Goal: Transaction & Acquisition: Purchase product/service

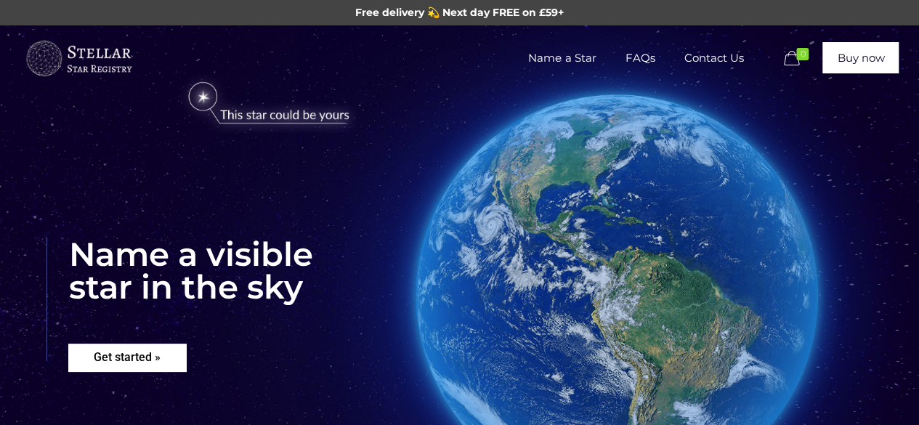
click at [145, 362] on rs-layer "Get started »" at bounding box center [127, 358] width 118 height 28
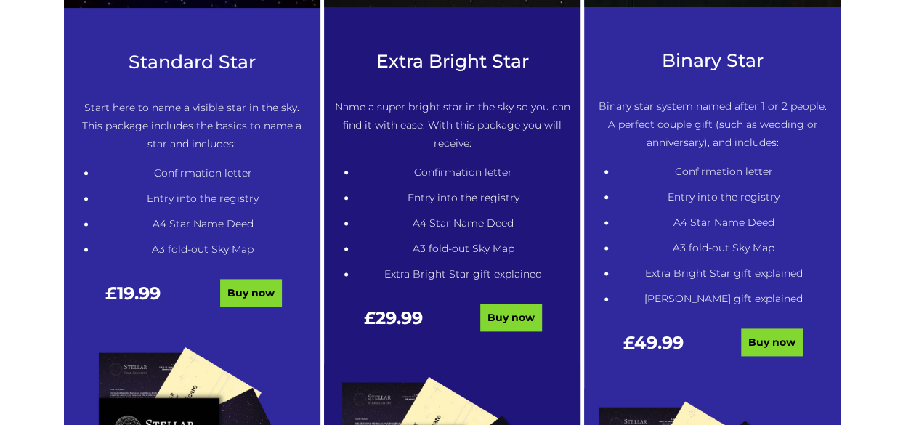
scroll to position [792, 0]
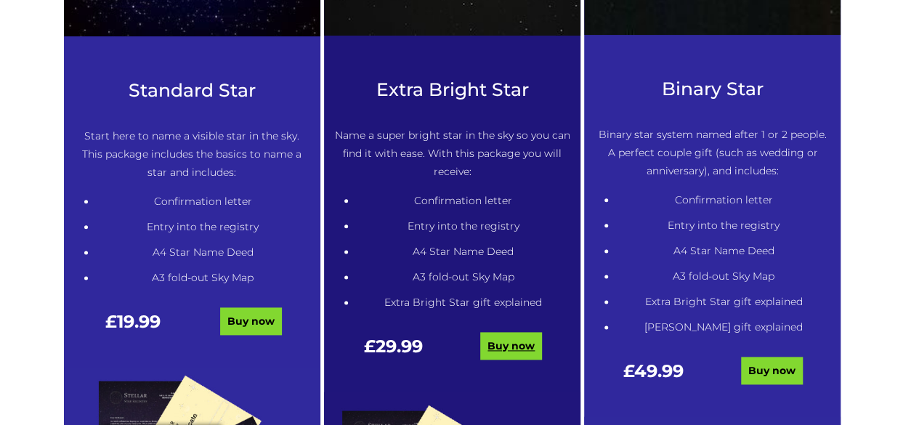
click at [536, 352] on link "Buy now" at bounding box center [511, 346] width 62 height 28
click at [268, 332] on link "Buy now" at bounding box center [251, 321] width 62 height 28
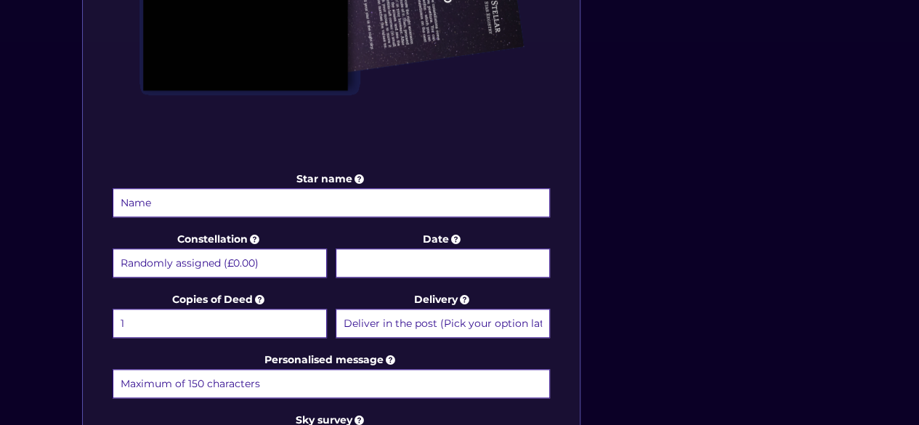
scroll to position [621, 0]
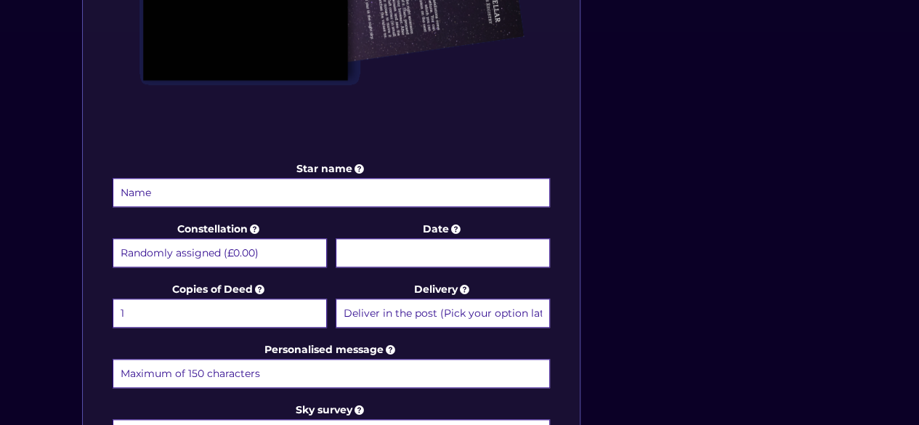
click at [333, 193] on input "Star name" at bounding box center [332, 192] width 438 height 29
type input "Mum"
click at [456, 315] on select "Deliver in the post (Pick your option later) Deliver in the post and by Email (…" at bounding box center [443, 313] width 214 height 29
click at [336, 299] on select "Deliver in the post (Pick your option later) Deliver in the post and by Email (…" at bounding box center [443, 313] width 214 height 29
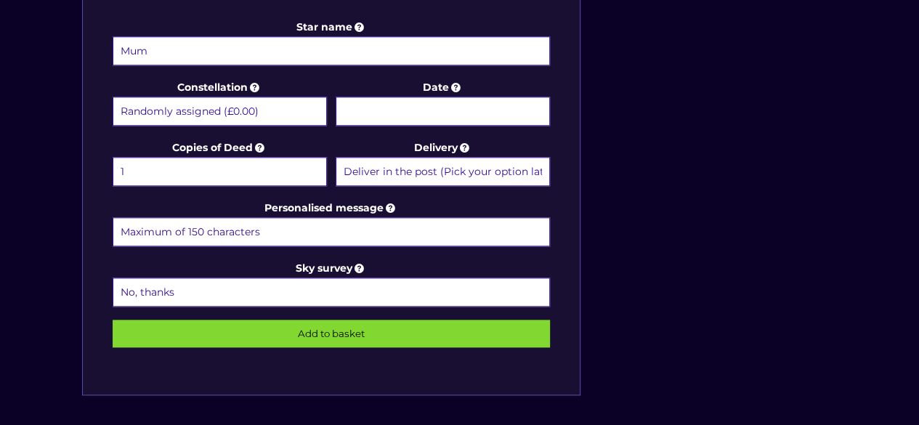
scroll to position [784, 0]
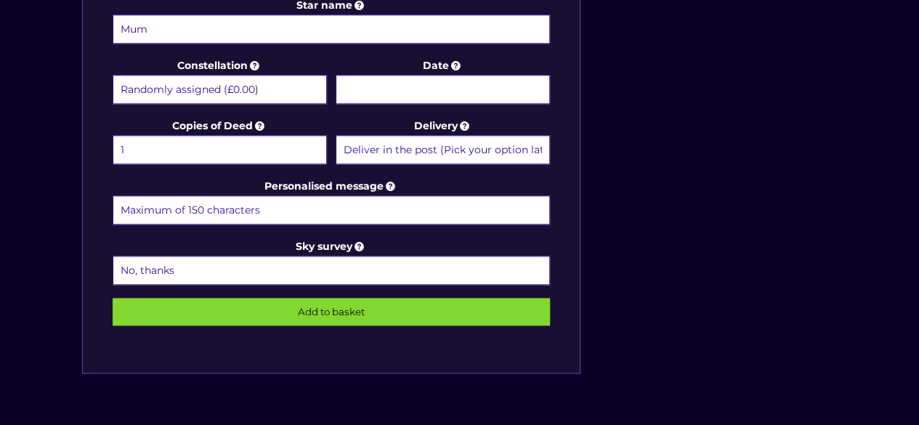
click at [360, 185] on label "Personalised message" at bounding box center [332, 201] width 438 height 49
click at [360, 195] on input "Personalised message" at bounding box center [332, 209] width 438 height 29
click at [321, 206] on input "Personalised message" at bounding box center [332, 209] width 438 height 29
click at [282, 97] on select "Randomly assigned (£0.00) Aquarius - 20 Jan - 18 Feb (+£9.99) Aries - 21 Mar - …" at bounding box center [220, 89] width 214 height 29
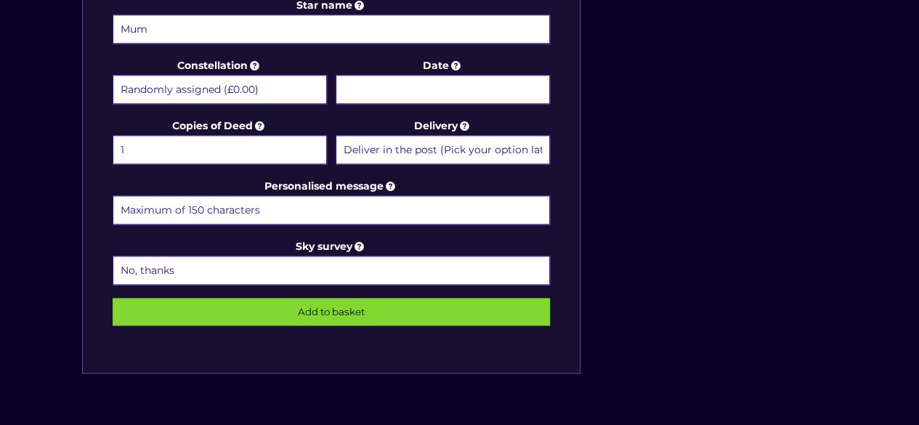
click at [226, 207] on input "Personalised message" at bounding box center [332, 209] width 438 height 29
type input "See you later duck"
click at [455, 84] on body "Free delivery 💫 Next day FREE on £59+ Name a Star FAQs Contact Us 0 Buy now Cho…" at bounding box center [459, 56] width 919 height 1681
click at [259, 86] on select "Randomly assigned (£0.00) Aquarius - 20 Jan - 18 Feb (+£9.99) Aries - 21 Mar - …" at bounding box center [220, 89] width 214 height 29
click at [113, 75] on select "Randomly assigned (£0.00) Aquarius - 20 Jan - 18 Feb (+£9.99) Aries - 21 Mar - …" at bounding box center [220, 89] width 214 height 29
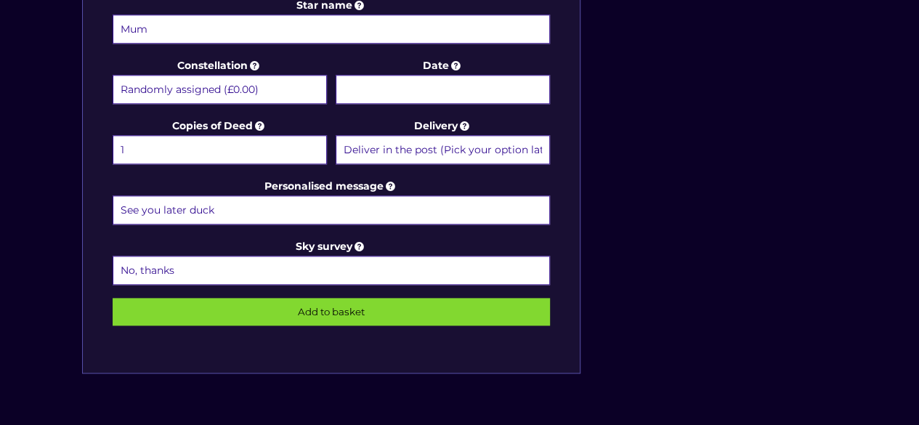
click at [253, 94] on select "Randomly assigned (£0.00) Aquarius - 20 Jan - 18 Feb (+£9.99) Aries - 21 Mar - …" at bounding box center [220, 89] width 214 height 29
select select "Aries - 21 Mar - 19 Apr (+£9.99)"
click at [113, 75] on select "Randomly assigned (£0.00) Aquarius - 20 Jan - 18 Feb (+£9.99) Aries - 21 Mar - …" at bounding box center [220, 89] width 214 height 29
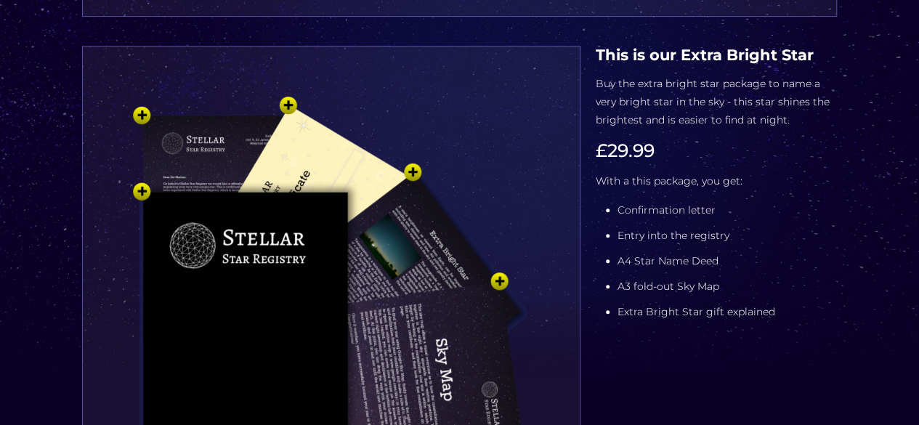
scroll to position [68, 0]
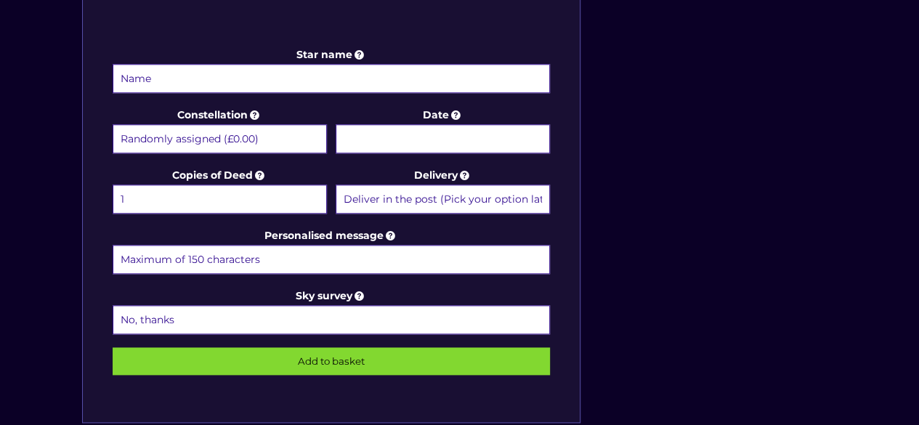
scroll to position [767, 0]
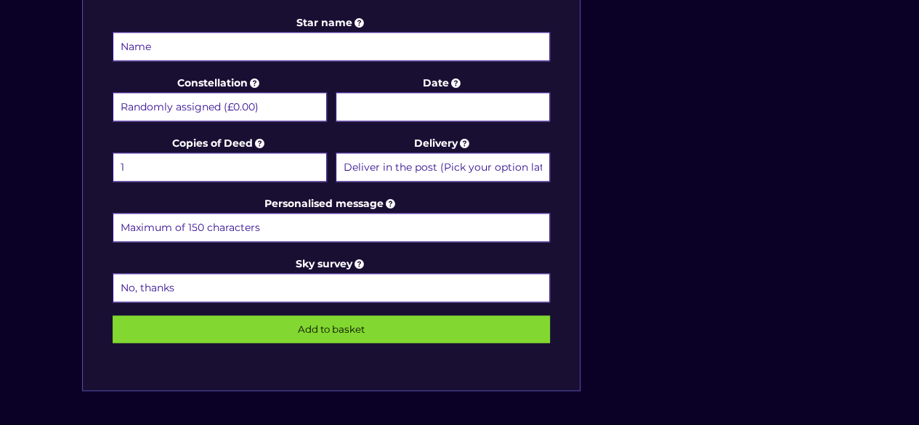
click at [354, 43] on input "Star name" at bounding box center [332, 46] width 438 height 29
type input "Mum"
click at [303, 108] on select "Randomly assigned (£0.00) Aquarius - [DATE] - [DATE] (+£9.99) Aries - [DATE] - …" at bounding box center [220, 106] width 214 height 29
select select "Aries - [DATE] - [DATE] (+£9.99)"
click at [113, 92] on select "Randomly assigned (£0.00) Aquarius - [DATE] - [DATE] (+£9.99) Aries - [DATE] - …" at bounding box center [220, 106] width 214 height 29
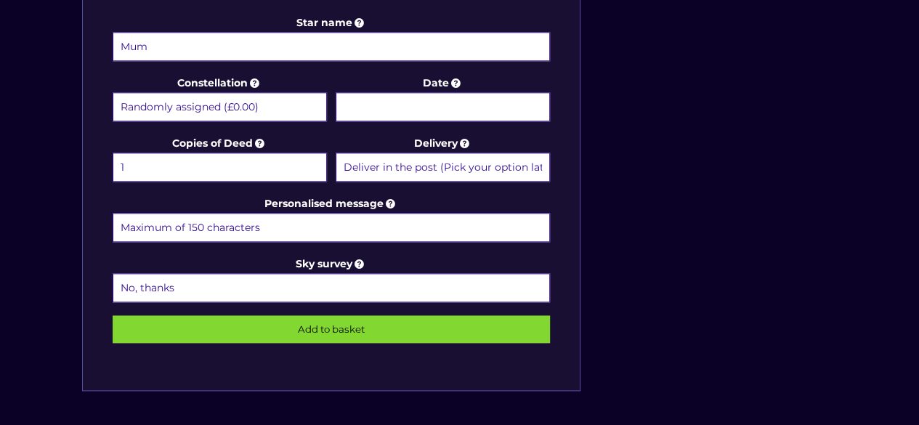
click at [270, 232] on input "Personalised message" at bounding box center [332, 227] width 438 height 29
type input "See you later duck"
click at [472, 157] on select "Deliver in the post (Pick your option later) Deliver in the post and by Email (…" at bounding box center [443, 167] width 214 height 29
click at [336, 153] on select "Deliver in the post (Pick your option later) Deliver in the post and by Email (…" at bounding box center [443, 167] width 214 height 29
click at [336, 330] on input "Add to basket" at bounding box center [332, 329] width 438 height 28
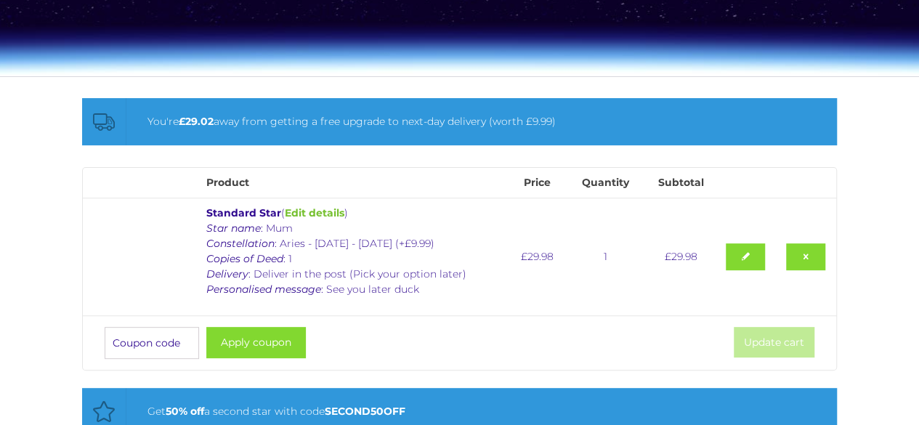
scroll to position [178, 0]
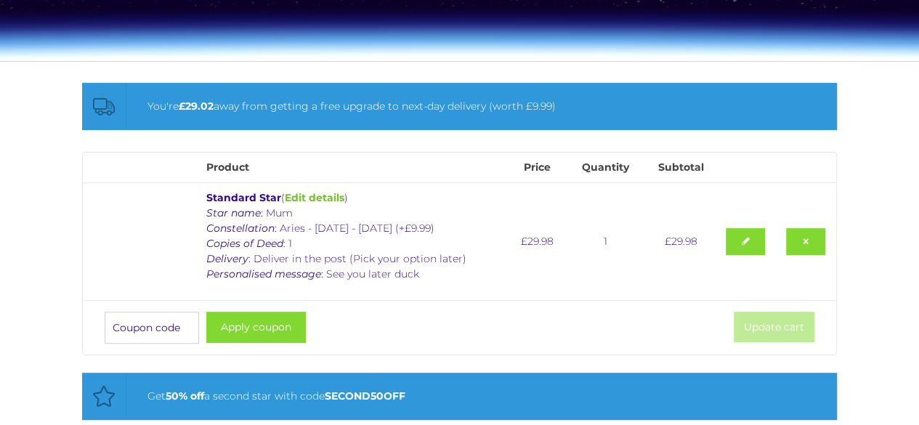
drag, startPoint x: 914, startPoint y: 152, endPoint x: 905, endPoint y: 193, distance: 42.5
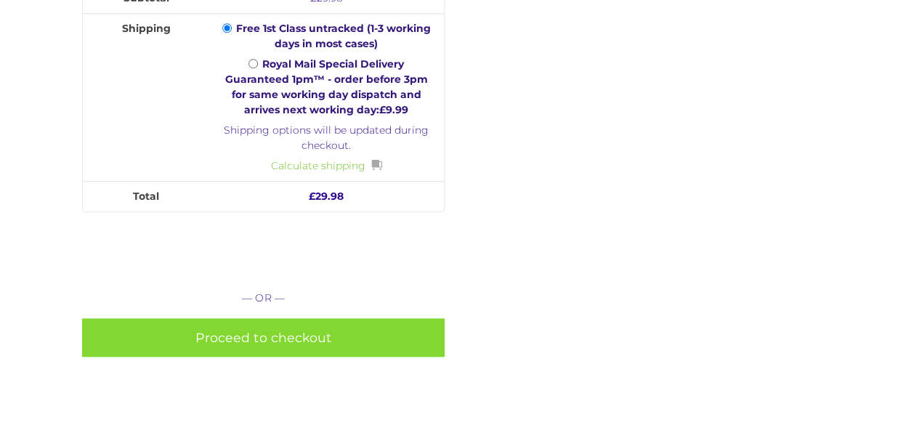
scroll to position [675, 0]
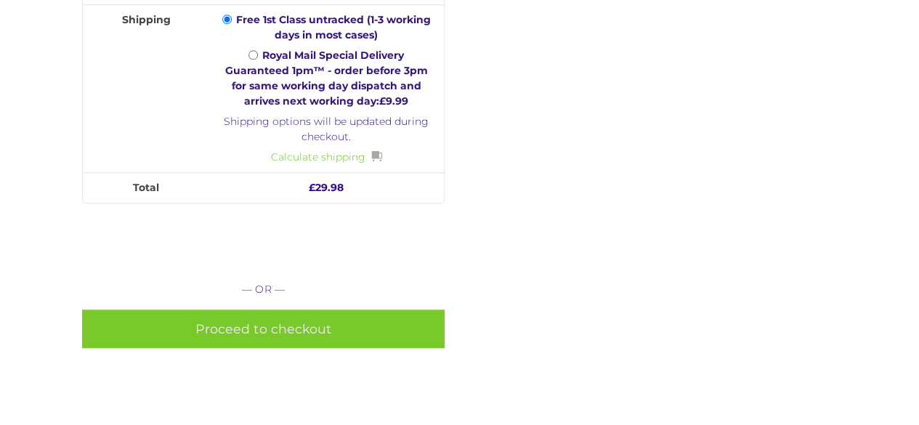
click at [301, 317] on link "Proceed to checkout" at bounding box center [263, 328] width 362 height 38
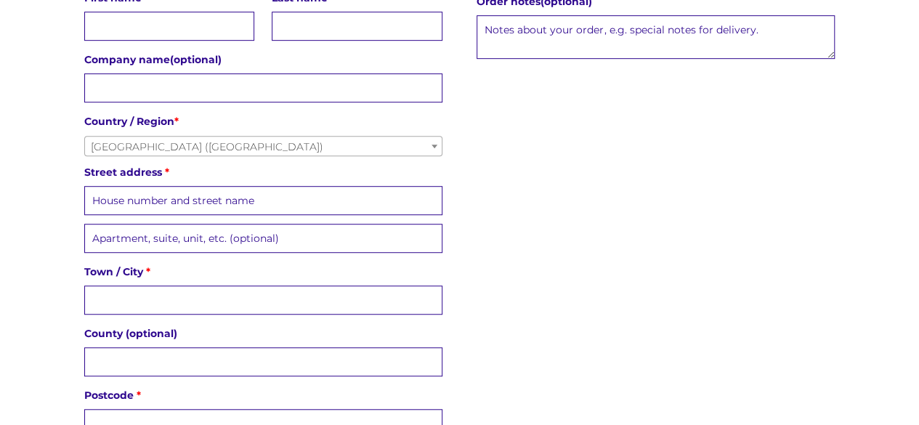
scroll to position [264, 0]
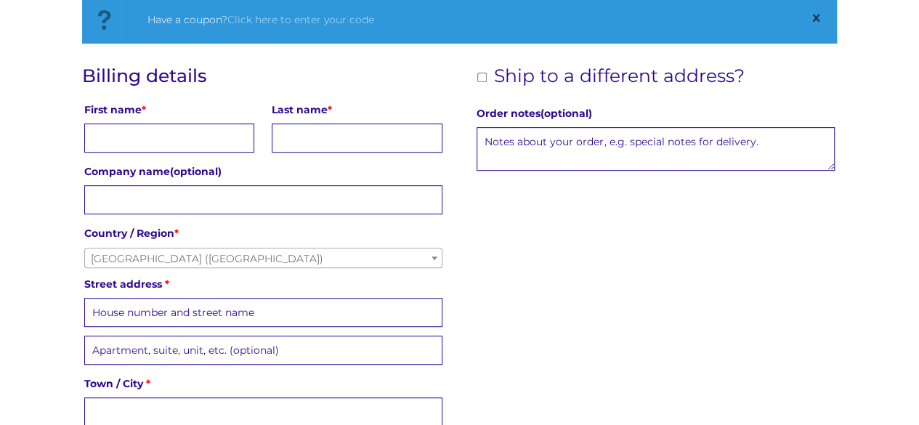
click at [199, 134] on input "First name *" at bounding box center [169, 137] width 170 height 29
type input "[PERSON_NAME]"
type input "Mole"
type input "[STREET_ADDRESS][PERSON_NAME][PERSON_NAME]"
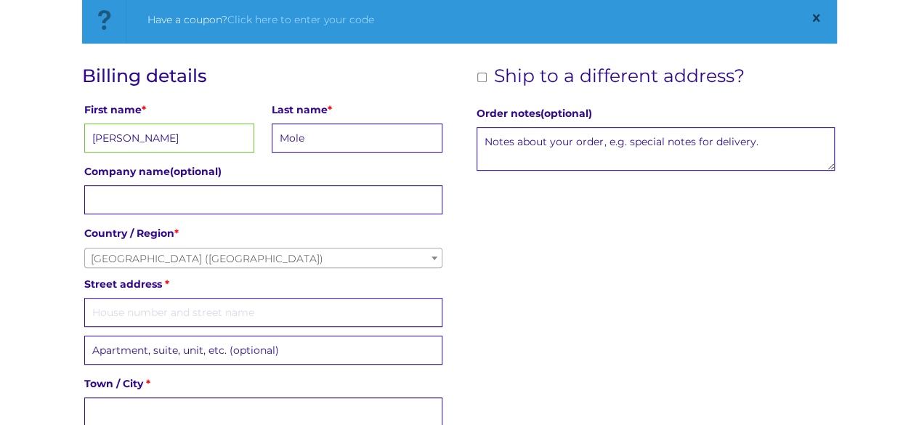
type input "Swadlincote"
type input "[GEOGRAPHIC_DATA]"
type input "DE11 0QX"
type input "07969220837"
type input "Lucymole88@yahoo.co.uk"
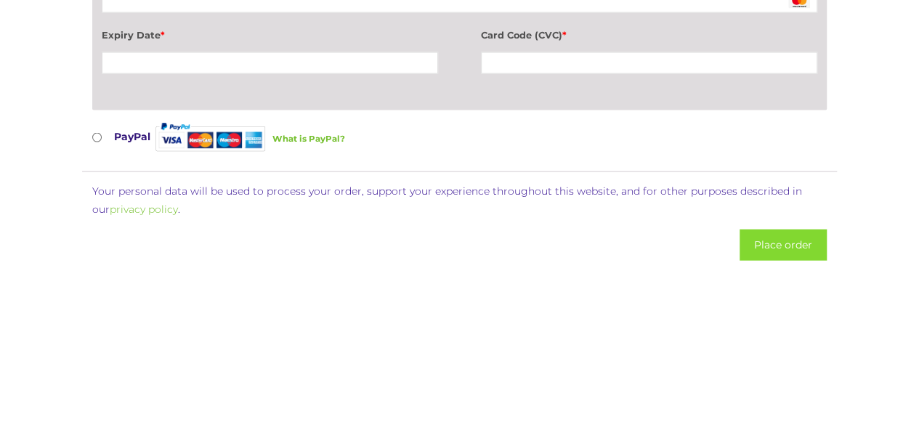
scroll to position [1493, 0]
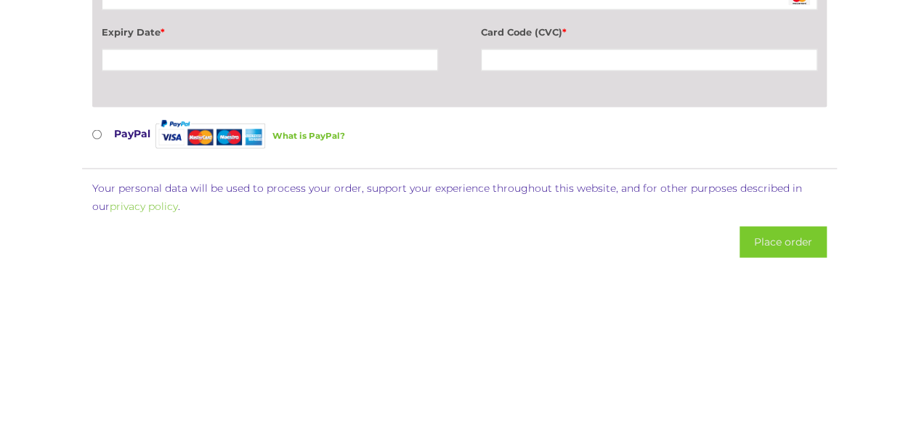
click at [781, 227] on button "Place order" at bounding box center [782, 242] width 87 height 31
